Goal: Task Accomplishment & Management: Complete application form

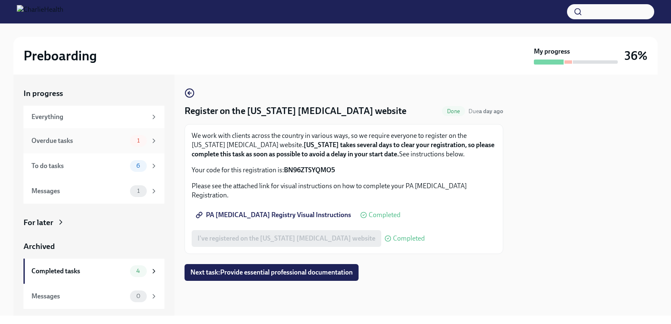
click at [85, 145] on div "Overdue tasks" at bounding box center [78, 140] width 95 height 9
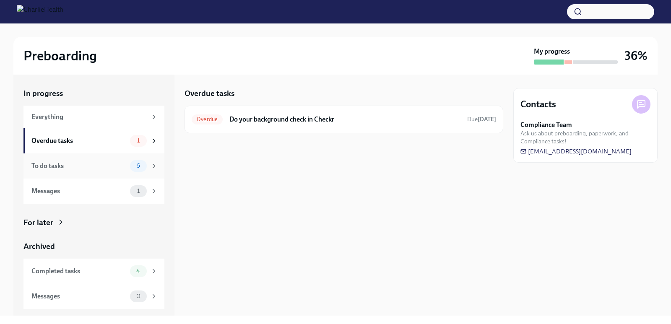
click at [87, 164] on div "To do tasks" at bounding box center [78, 165] width 95 height 9
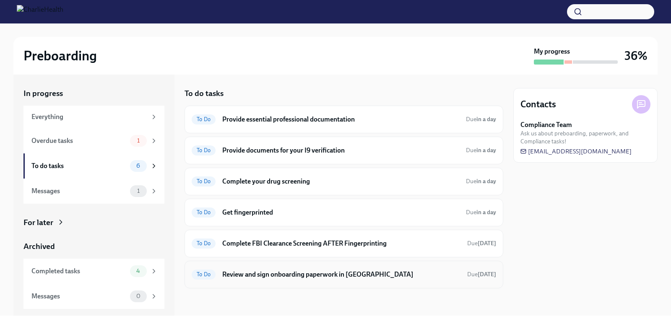
click at [305, 275] on h6 "Review and sign onboarding paperwork in [GEOGRAPHIC_DATA]" at bounding box center [341, 274] width 238 height 9
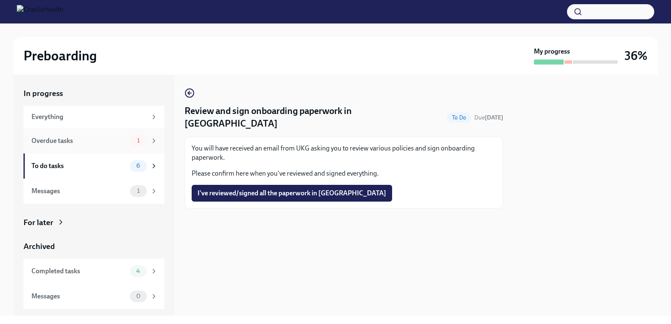
click at [83, 138] on div "Overdue tasks" at bounding box center [78, 140] width 95 height 9
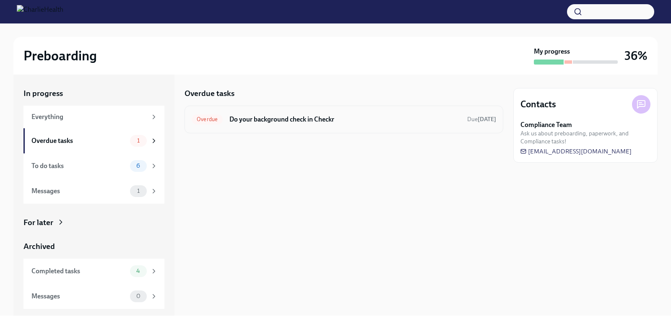
click at [251, 116] on h6 "Do your background check in Checkr" at bounding box center [344, 119] width 231 height 9
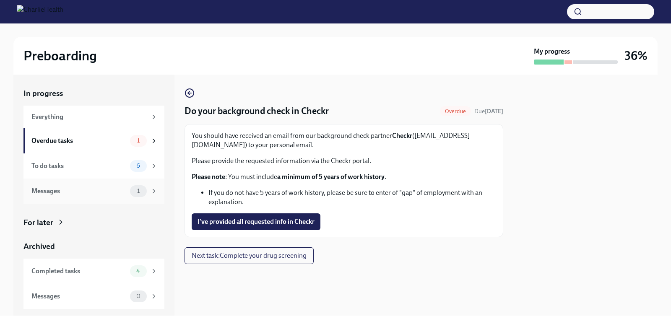
click at [95, 193] on div "Messages" at bounding box center [78, 191] width 95 height 9
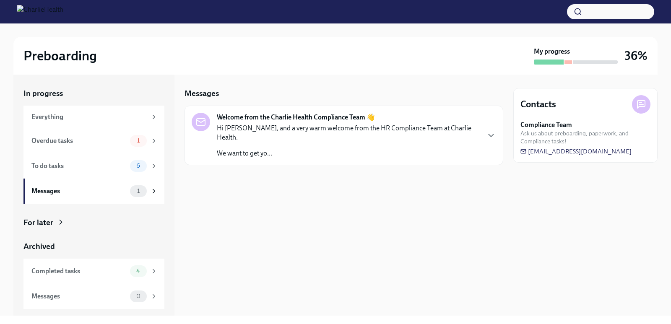
click at [264, 149] on p "We want to get yo..." at bounding box center [348, 153] width 262 height 9
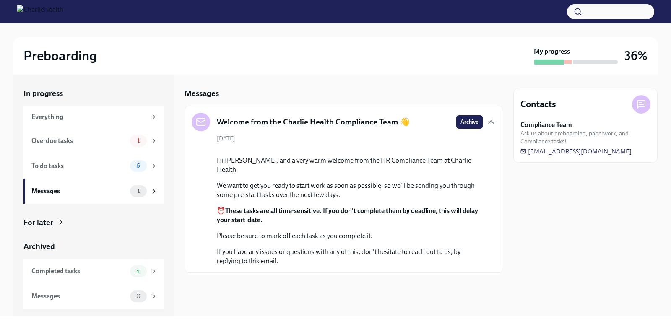
scroll to position [49, 0]
click at [106, 166] on div "To do tasks" at bounding box center [78, 165] width 95 height 9
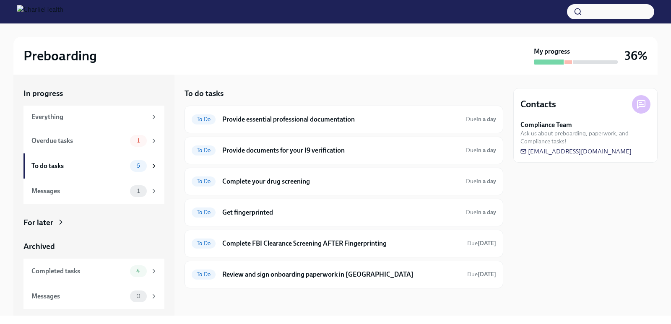
click at [596, 152] on span "[EMAIL_ADDRESS][DOMAIN_NAME]" at bounding box center [575, 151] width 111 height 8
click at [358, 124] on h6 "Provide essential professional documentation" at bounding box center [340, 119] width 237 height 9
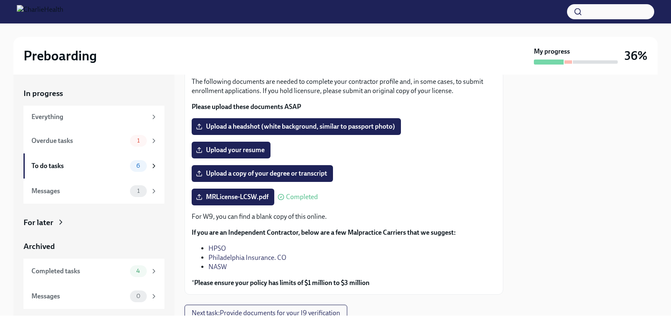
scroll to position [52, 0]
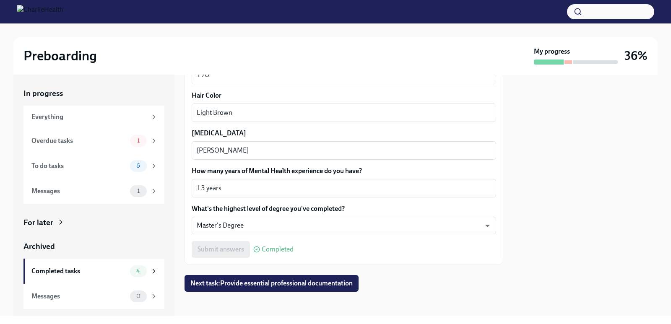
scroll to position [799, 0]
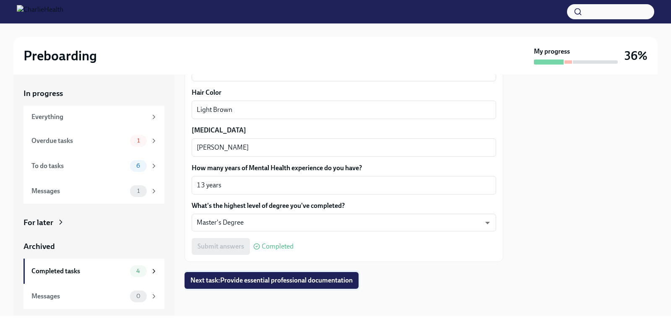
click at [276, 283] on span "Next task : Provide essential professional documentation" at bounding box center [271, 280] width 162 height 8
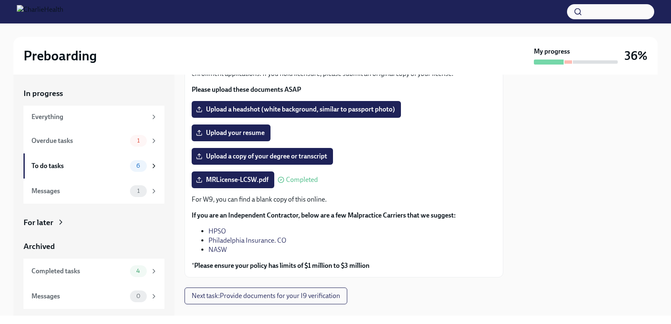
scroll to position [87, 0]
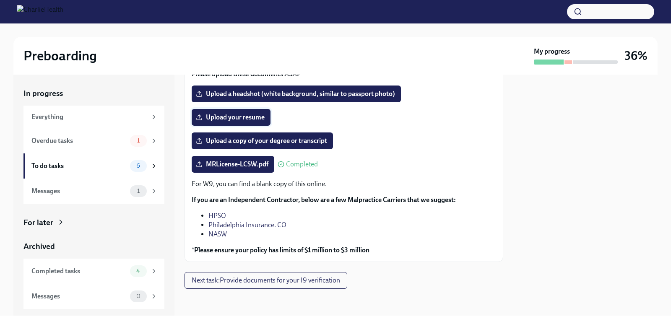
click at [236, 119] on span "Upload your resume" at bounding box center [230, 117] width 67 height 8
click at [0, 0] on input "Upload your resume" at bounding box center [0, 0] width 0 height 0
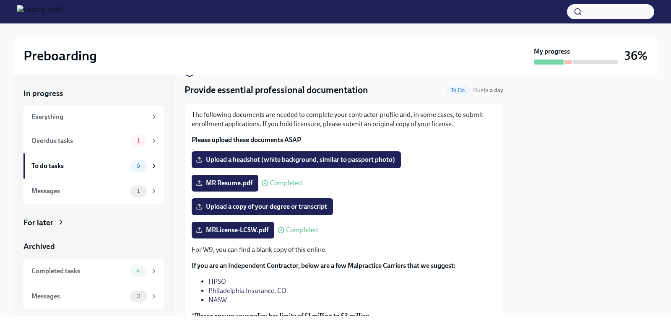
scroll to position [21, 0]
click at [270, 209] on span "Upload a copy of your degree or transcript" at bounding box center [262, 207] width 130 height 8
click at [0, 0] on input "Upload a copy of your degree or transcript" at bounding box center [0, 0] width 0 height 0
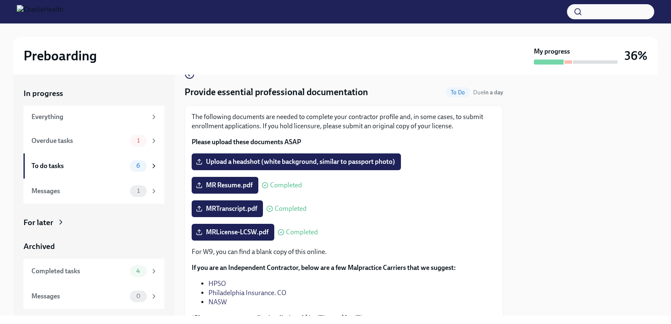
scroll to position [0, 0]
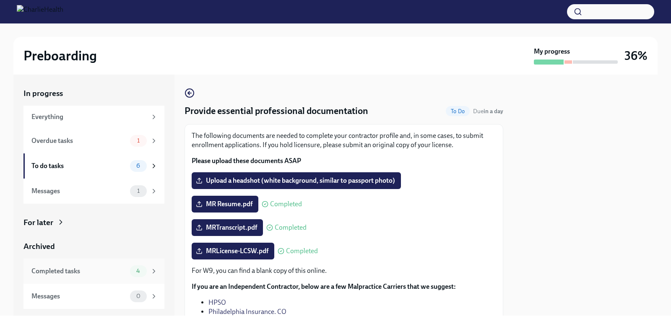
click at [152, 271] on icon at bounding box center [154, 271] width 8 height 8
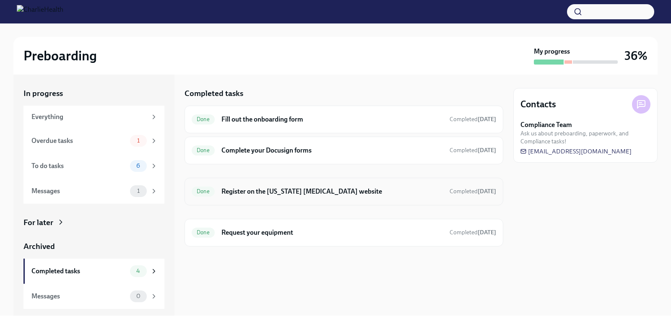
click at [294, 190] on h6 "Register on the Pennsylvania Child Abuse website" at bounding box center [331, 191] width 221 height 9
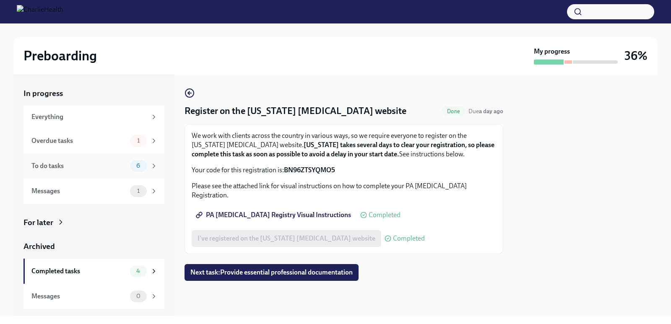
click at [82, 163] on div "To do tasks" at bounding box center [78, 165] width 95 height 9
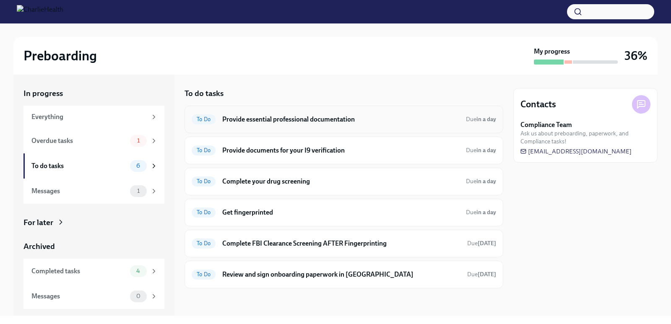
click at [290, 114] on div "To Do Provide essential professional documentation Due in a day" at bounding box center [344, 119] width 304 height 13
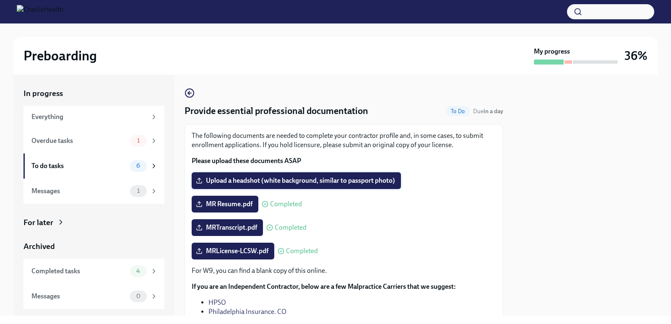
click at [347, 178] on span "Upload a headshot (white background, similar to passport photo)" at bounding box center [295, 180] width 197 height 8
click at [0, 0] on input "Upload a headshot (white background, similar to passport photo)" at bounding box center [0, 0] width 0 height 0
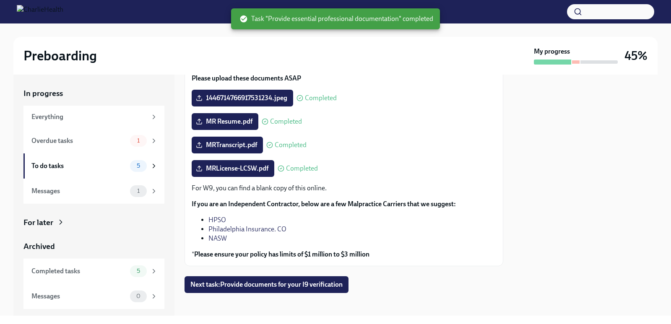
scroll to position [87, 0]
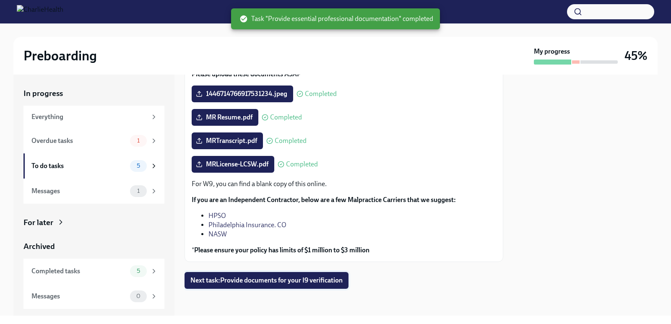
click at [309, 278] on span "Next task : Provide documents for your I9 verification" at bounding box center [266, 280] width 152 height 8
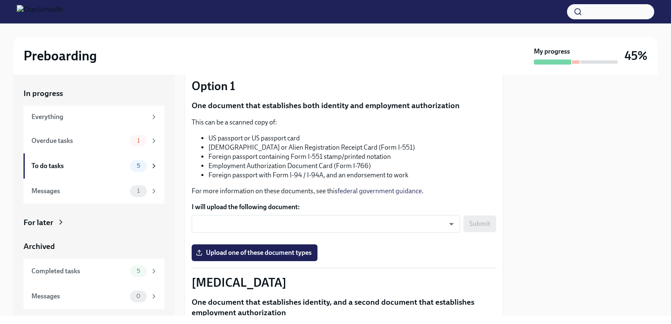
scroll to position [73, 0]
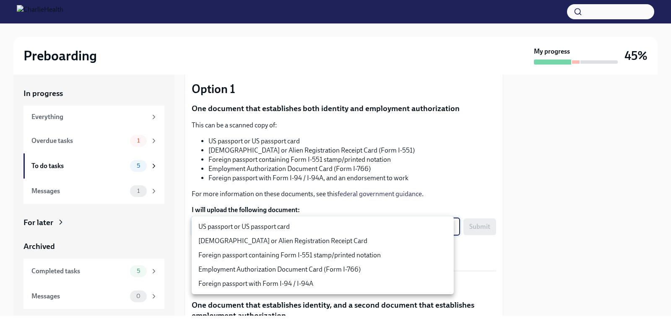
click at [237, 225] on body "Preboarding My progress 45% In progress Everything Overdue tasks 1 To do tasks …" at bounding box center [335, 162] width 671 height 324
click at [234, 225] on li "US passport or US passport card" at bounding box center [323, 227] width 262 height 14
type input "KnYOjnC8x"
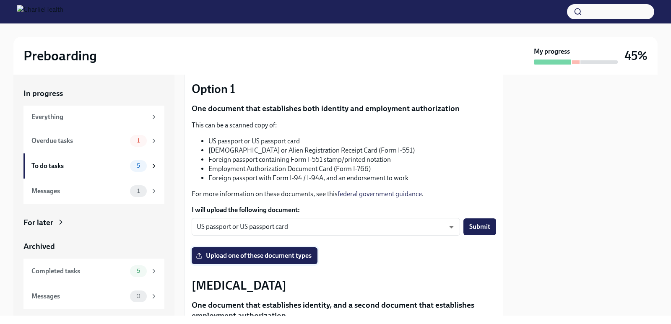
click at [289, 253] on span "Upload one of these document types" at bounding box center [254, 255] width 114 height 8
click at [0, 0] on input "Upload one of these document types" at bounding box center [0, 0] width 0 height 0
click at [286, 254] on span "Upload one of these document types" at bounding box center [254, 255] width 114 height 8
click at [0, 0] on input "Upload one of these document types" at bounding box center [0, 0] width 0 height 0
click at [477, 223] on span "Submit" at bounding box center [479, 227] width 21 height 8
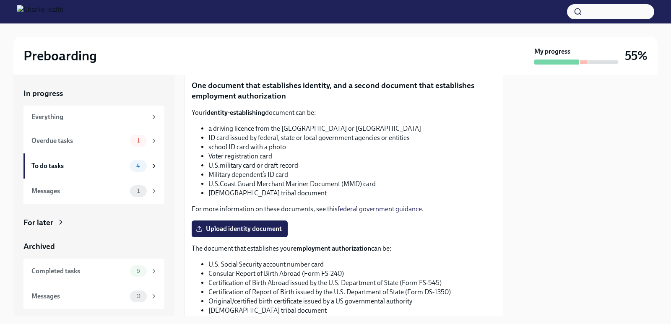
scroll to position [420, 0]
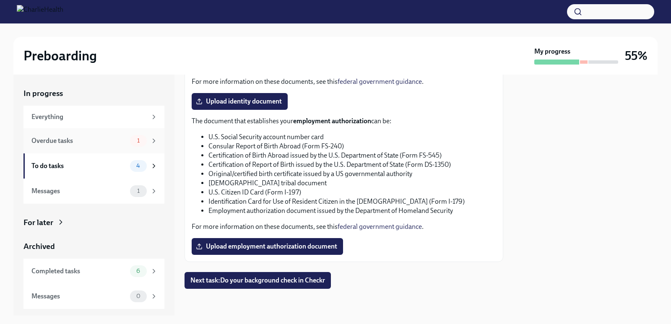
click at [77, 146] on div "Overdue tasks 1" at bounding box center [94, 141] width 126 height 12
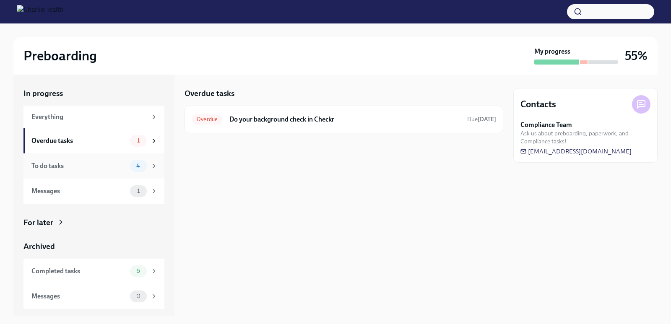
click at [150, 165] on icon at bounding box center [154, 166] width 8 height 8
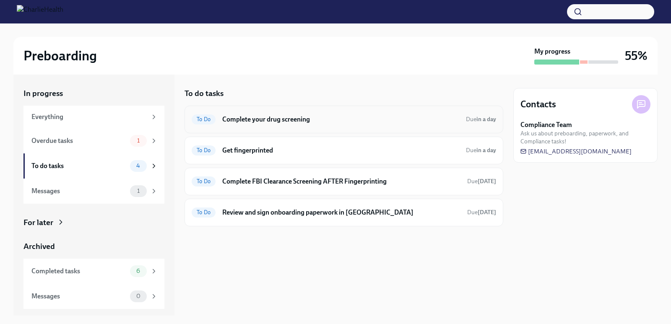
click at [310, 118] on h6 "Complete your drug screening" at bounding box center [340, 119] width 237 height 9
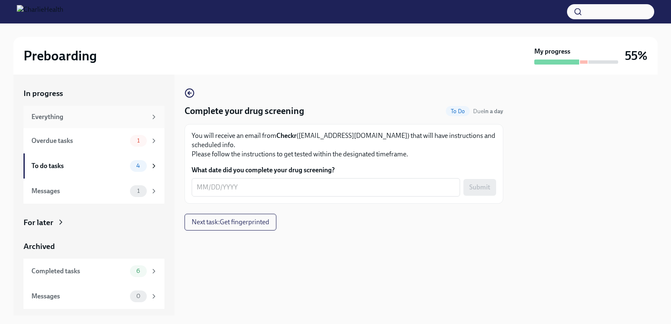
click at [58, 115] on div "Everything" at bounding box center [88, 116] width 115 height 9
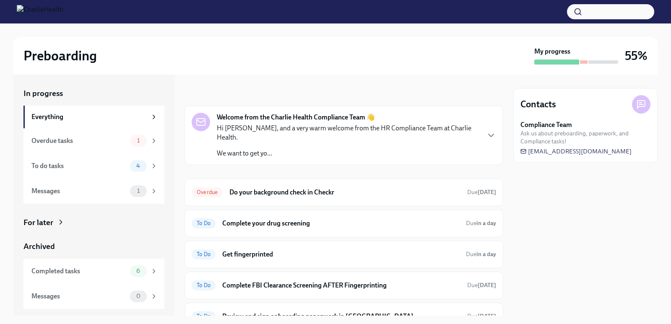
click at [640, 107] on icon at bounding box center [641, 104] width 10 height 10
click at [643, 101] on icon at bounding box center [641, 105] width 8 height 8
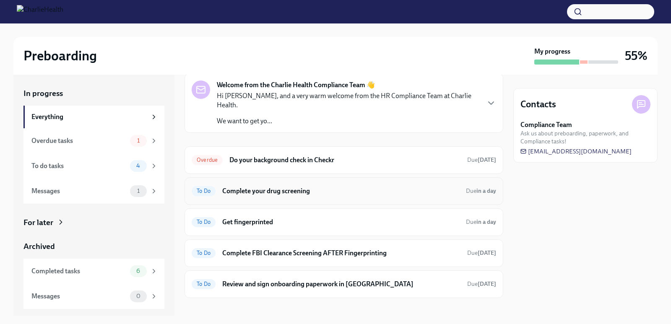
click at [300, 187] on h6 "Complete your drug screening" at bounding box center [340, 191] width 237 height 9
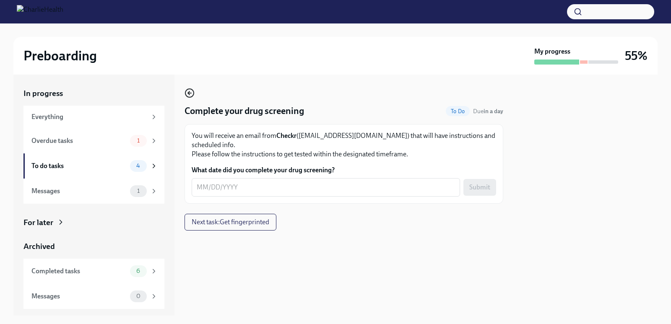
click at [190, 93] on icon "button" at bounding box center [189, 93] width 3 height 0
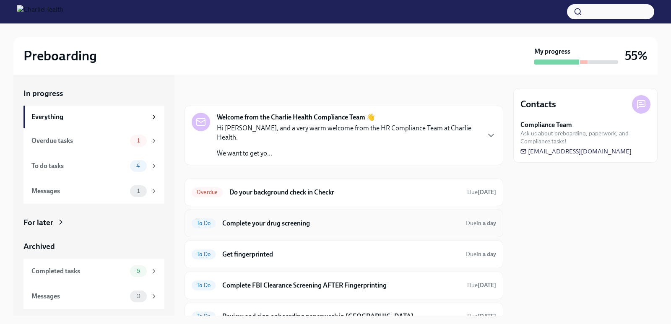
scroll to position [32, 0]
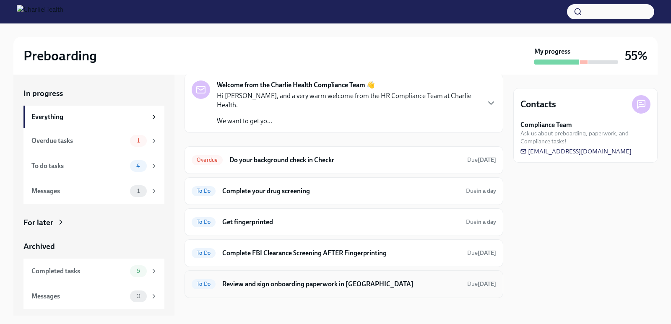
click at [340, 280] on h6 "Review and sign onboarding paperwork in [GEOGRAPHIC_DATA]" at bounding box center [341, 284] width 238 height 9
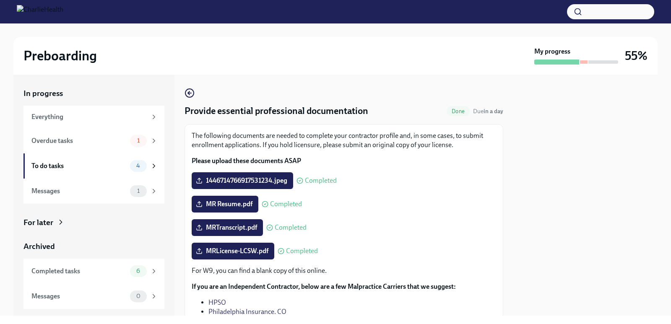
scroll to position [52, 0]
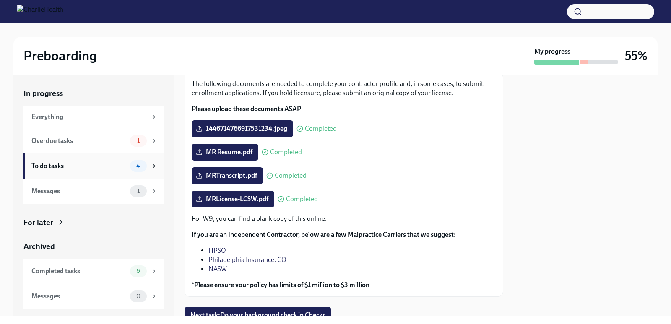
click at [67, 167] on div "To do tasks" at bounding box center [78, 165] width 95 height 9
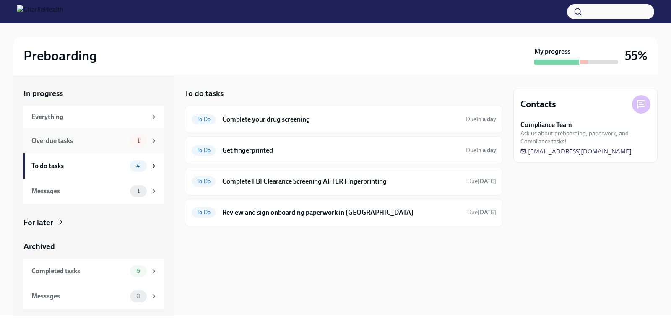
click at [118, 145] on div "Overdue tasks" at bounding box center [78, 140] width 95 height 9
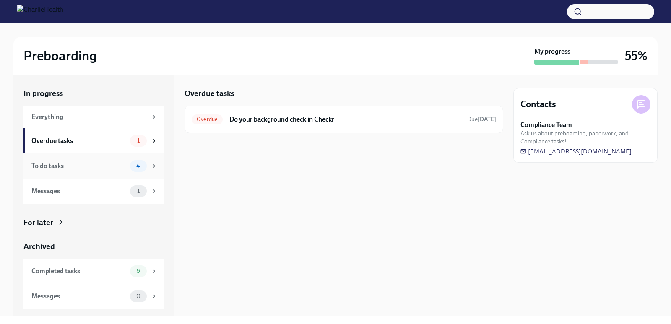
click at [93, 161] on div "To do tasks" at bounding box center [78, 165] width 95 height 9
